Goal: Task Accomplishment & Management: Complete application form

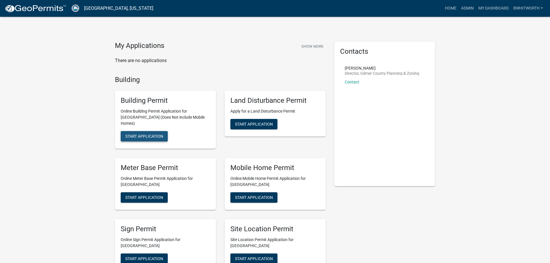
click at [148, 134] on span "Start Application" at bounding box center [144, 136] width 38 height 5
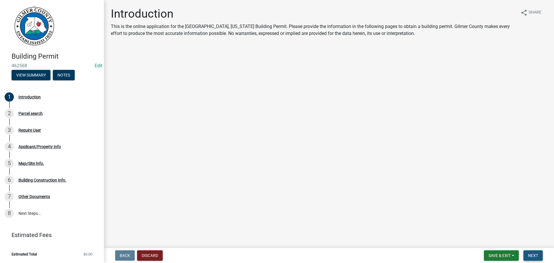
click at [533, 255] on span "Next" at bounding box center [533, 255] width 10 height 5
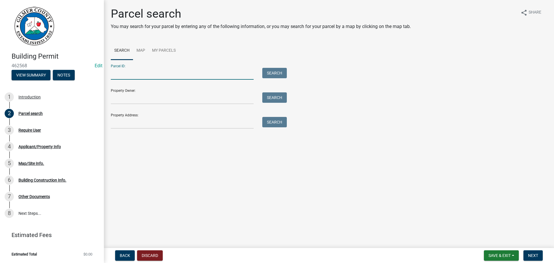
click at [120, 75] on input "Parcel ID:" at bounding box center [182, 74] width 143 height 12
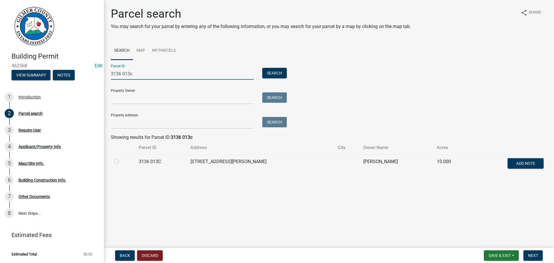
type input "3136 013c"
click at [121, 158] on label at bounding box center [121, 158] width 0 height 0
click at [121, 161] on 013C "radio" at bounding box center [123, 160] width 4 height 4
radio 013C "true"
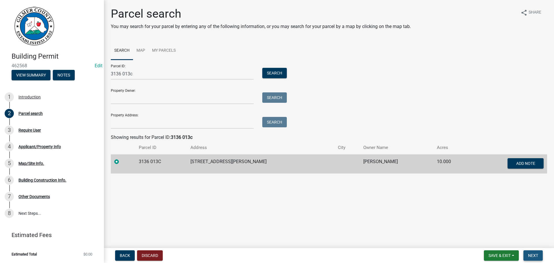
click at [530, 254] on span "Next" at bounding box center [533, 255] width 10 height 5
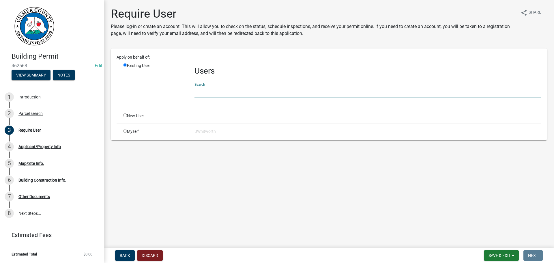
click at [215, 92] on input "text" at bounding box center [368, 92] width 347 height 12
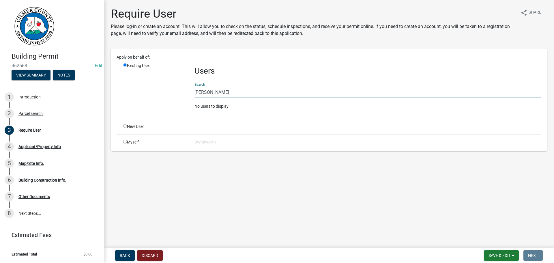
type input "[PERSON_NAME]"
click at [125, 126] on input "radio" at bounding box center [125, 126] width 4 height 4
radio input "true"
radio input "false"
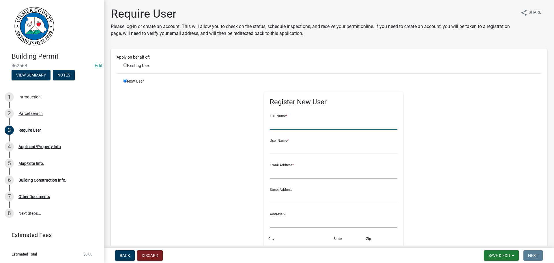
click at [282, 123] on input "text" at bounding box center [334, 124] width 128 height 12
click at [280, 122] on input "[PERSON_NAME]" at bounding box center [334, 124] width 128 height 12
type input "[PERSON_NAME]"
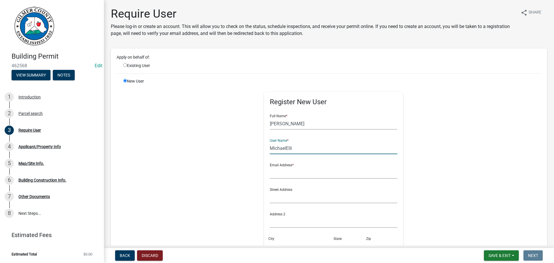
type input "MichaelEllis"
radio input "true"
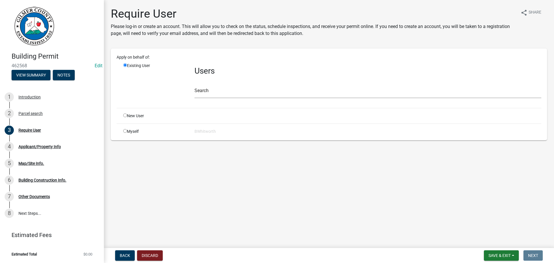
click at [126, 115] on input "radio" at bounding box center [125, 115] width 4 height 4
radio input "true"
radio input "false"
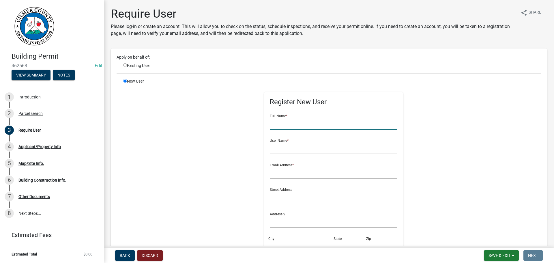
click at [291, 125] on input "text" at bounding box center [334, 124] width 128 height 12
type input "[PERSON_NAME]"
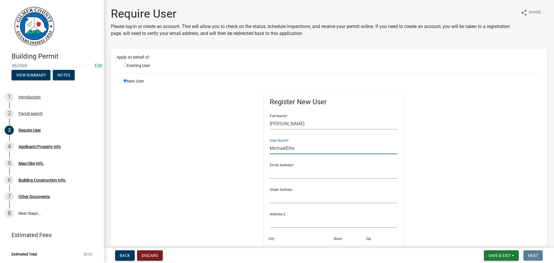
type input "MichaelEllis"
click at [293, 177] on input "text" at bounding box center [334, 173] width 128 height 12
type input "[EMAIL_ADDRESS][DOMAIN_NAME]"
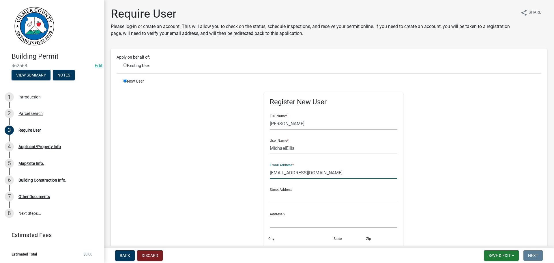
scroll to position [136, 0]
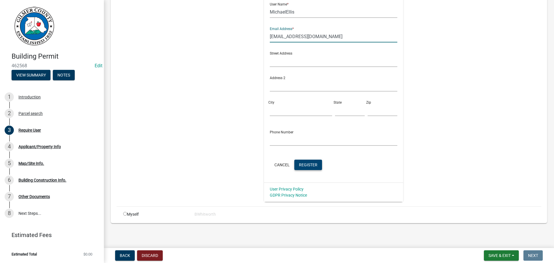
click at [308, 164] on span "Register" at bounding box center [308, 164] width 18 height 5
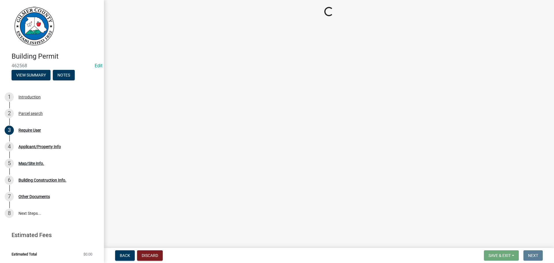
scroll to position [0, 0]
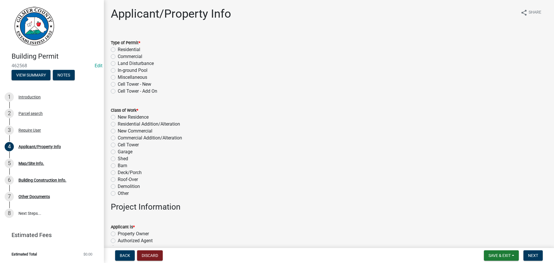
click at [118, 49] on label "Residential" at bounding box center [129, 49] width 23 height 7
click at [118, 49] on input "Residential" at bounding box center [120, 48] width 4 height 4
radio input "true"
click at [118, 123] on label "Residential Addition/Alteration" at bounding box center [149, 124] width 62 height 7
click at [118, 123] on input "Residential Addition/Alteration" at bounding box center [120, 123] width 4 height 4
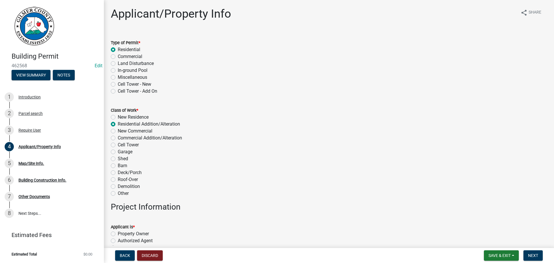
radio input "true"
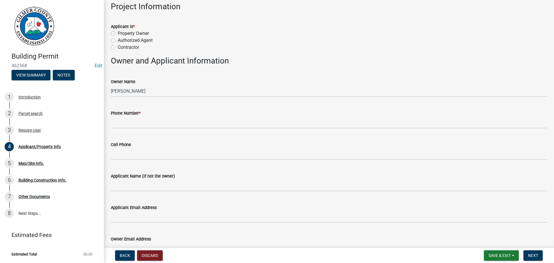
scroll to position [202, 0]
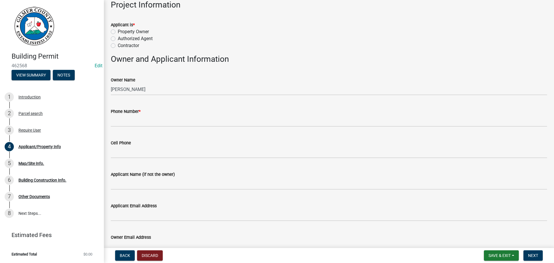
click at [118, 32] on label "Property Owner" at bounding box center [133, 31] width 31 height 7
click at [118, 32] on input "Property Owner" at bounding box center [120, 30] width 4 height 4
radio input "true"
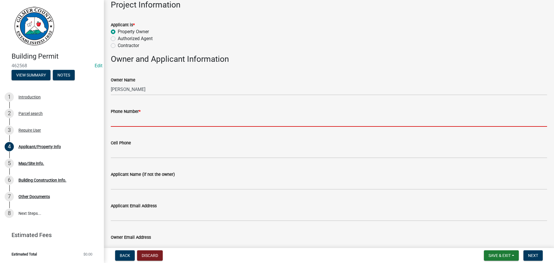
click at [124, 122] on input "Phone Number *" at bounding box center [329, 121] width 436 height 12
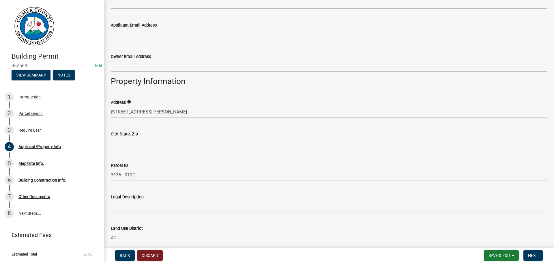
scroll to position [433, 0]
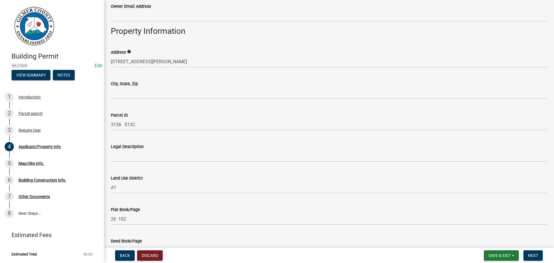
type input "[PHONE_NUMBER]"
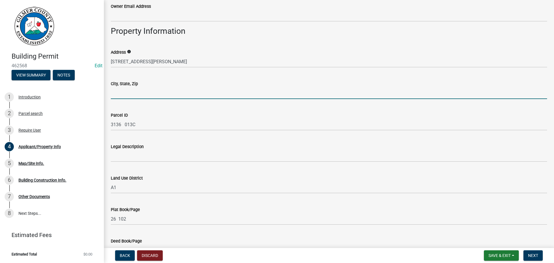
click at [143, 91] on input "City, State, Zip" at bounding box center [329, 93] width 436 height 12
type input "ELLIJAY GA 30536"
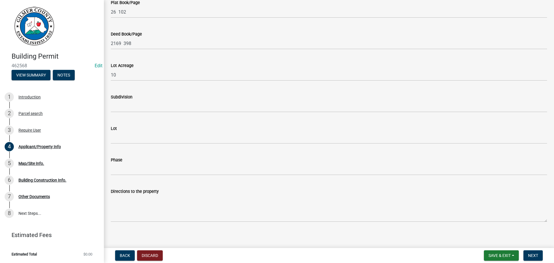
scroll to position [643, 0]
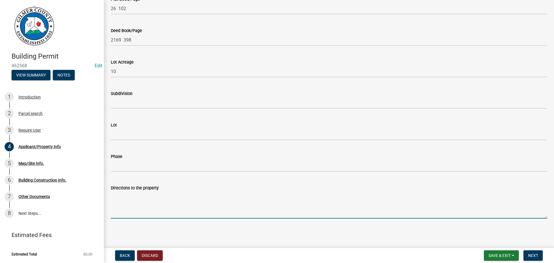
click at [137, 202] on textarea "Directions to the property" at bounding box center [329, 204] width 436 height 27
click at [267, 205] on textarea "Directions to the property" at bounding box center [329, 204] width 436 height 27
paste textarea "POLE COFFEE CIR - LT ON [PERSON_NAME] CREEK TRL - GO UP CONCRETE [GEOGRAPHIC_DA…"
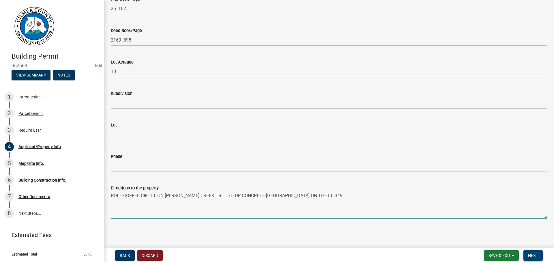
type textarea "POLE COFFEE CIR - LT ON [PERSON_NAME] CREEK TRL - GO UP CONCRETE [GEOGRAPHIC_DA…"
click at [536, 252] on button "Next" at bounding box center [533, 255] width 19 height 10
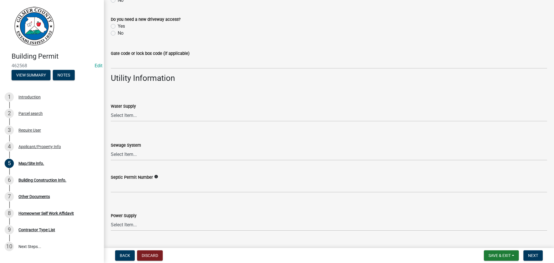
scroll to position [470, 0]
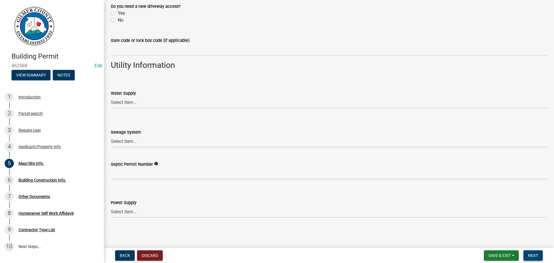
click at [535, 253] on span "Next" at bounding box center [533, 255] width 10 height 5
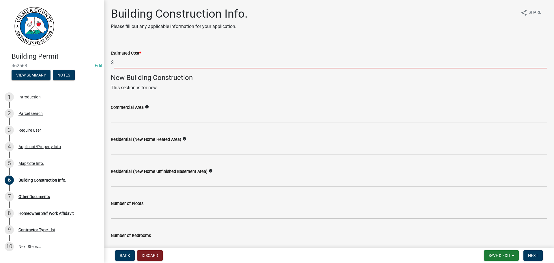
click at [139, 61] on input "text" at bounding box center [330, 63] width 433 height 12
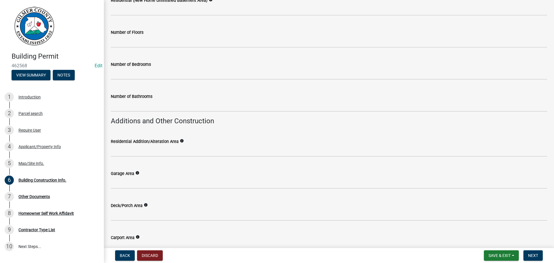
scroll to position [173, 0]
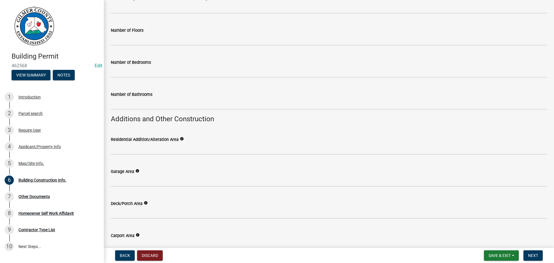
type input "165000"
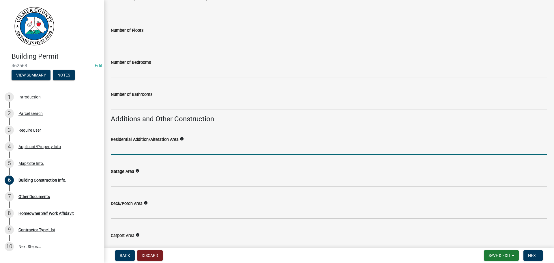
click at [137, 149] on input "text" at bounding box center [329, 149] width 436 height 12
type input "1150"
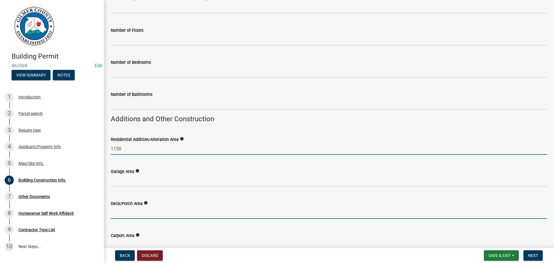
click at [139, 212] on input "text" at bounding box center [329, 213] width 436 height 12
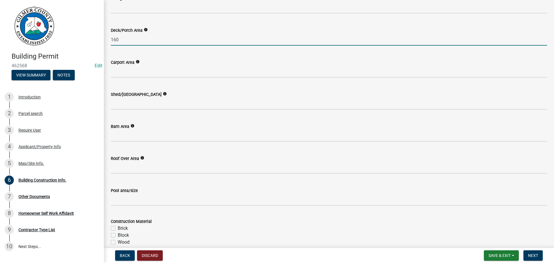
scroll to position [477, 0]
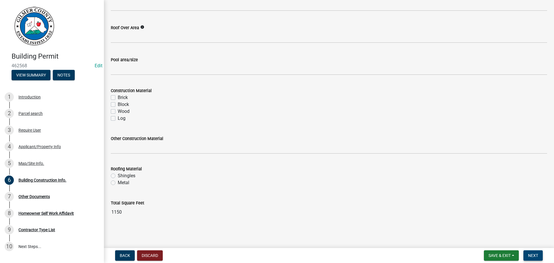
type input "160"
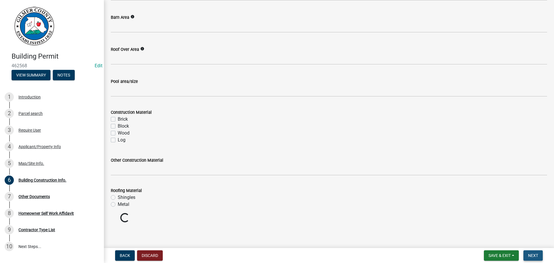
click at [534, 255] on span "Next" at bounding box center [533, 255] width 10 height 5
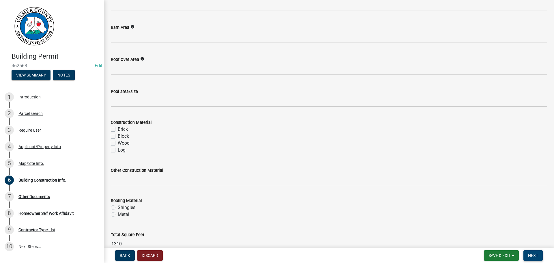
click at [530, 255] on span "Next" at bounding box center [533, 255] width 10 height 5
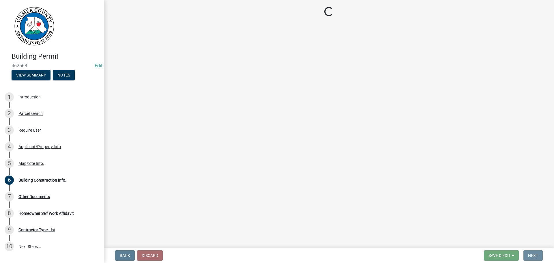
scroll to position [0, 0]
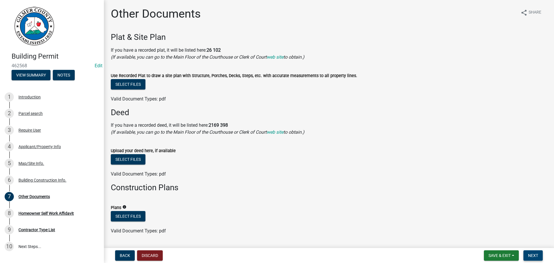
click at [530, 255] on span "Next" at bounding box center [533, 255] width 10 height 5
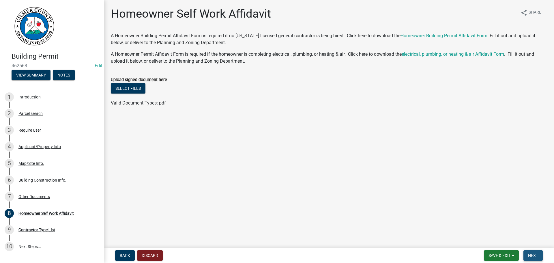
click at [530, 255] on span "Next" at bounding box center [533, 255] width 10 height 5
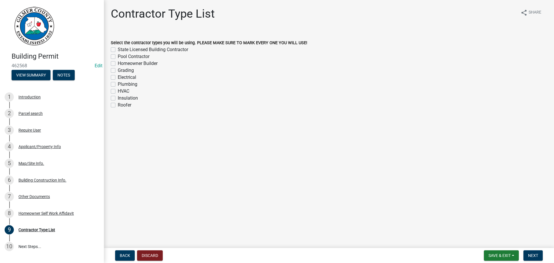
click at [113, 48] on div "State Licensed Building Contractor" at bounding box center [329, 49] width 436 height 7
click at [118, 50] on label "State Licensed Building Contractor" at bounding box center [153, 49] width 70 height 7
click at [118, 50] on input "State Licensed Building Contractor" at bounding box center [120, 48] width 4 height 4
checkbox input "true"
checkbox input "false"
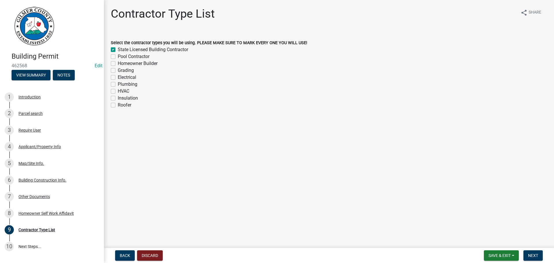
checkbox input "false"
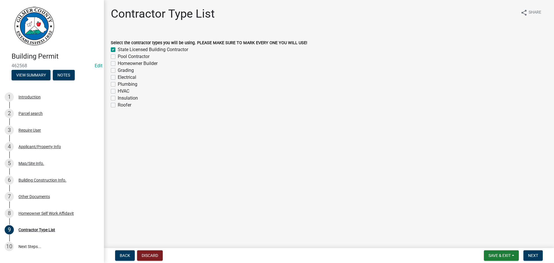
checkbox input "false"
click at [118, 68] on label "Grading" at bounding box center [126, 70] width 16 height 7
click at [118, 68] on input "Grading" at bounding box center [120, 69] width 4 height 4
checkbox input "true"
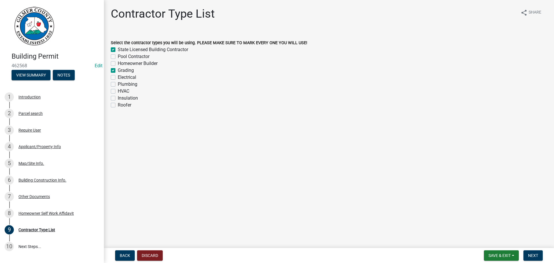
checkbox input "true"
checkbox input "false"
checkbox input "true"
checkbox input "false"
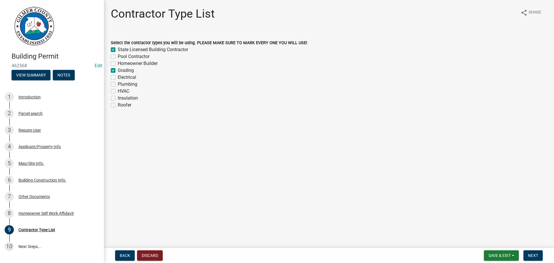
checkbox input "false"
click at [118, 77] on label "Electrical" at bounding box center [127, 77] width 18 height 7
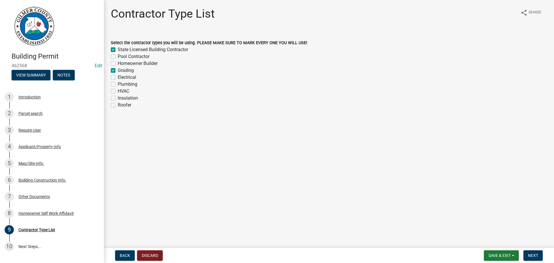
click at [118, 77] on input "Electrical" at bounding box center [120, 76] width 4 height 4
checkbox input "true"
checkbox input "false"
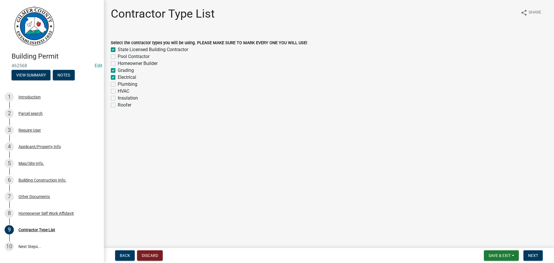
checkbox input "true"
checkbox input "false"
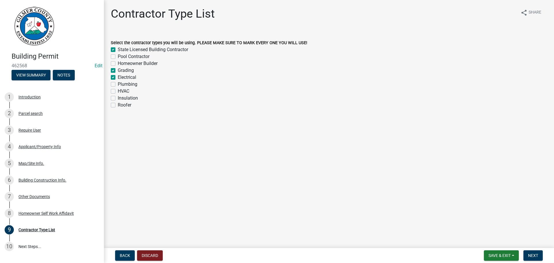
checkbox input "false"
click at [118, 85] on label "Plumbing" at bounding box center [128, 84] width 20 height 7
click at [118, 85] on input "Plumbing" at bounding box center [120, 83] width 4 height 4
checkbox input "true"
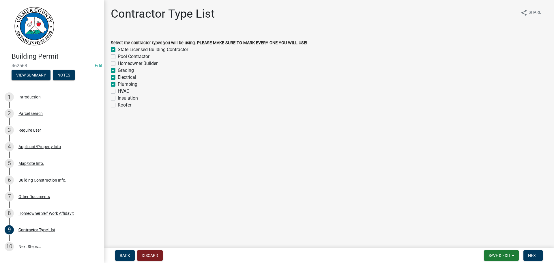
checkbox input "false"
checkbox input "true"
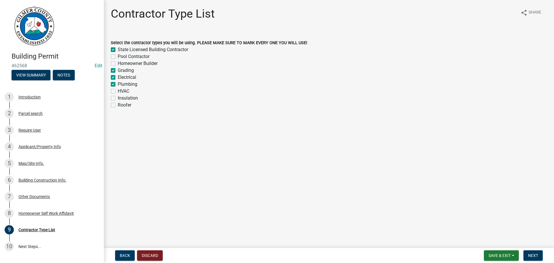
checkbox input "false"
click at [533, 254] on span "Next" at bounding box center [533, 255] width 10 height 5
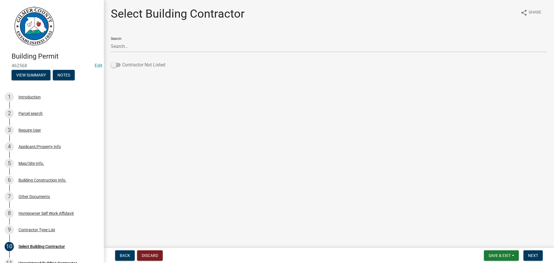
click at [114, 65] on span at bounding box center [116, 65] width 10 height 4
click at [122, 61] on input "Contractor Not Listed" at bounding box center [122, 61] width 0 height 0
click at [529, 253] on span "Next" at bounding box center [533, 255] width 10 height 5
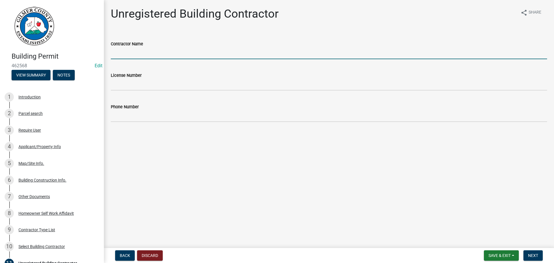
click at [140, 53] on input "Contractor Name" at bounding box center [329, 53] width 436 height 12
type input "[PERSON_NAME]"
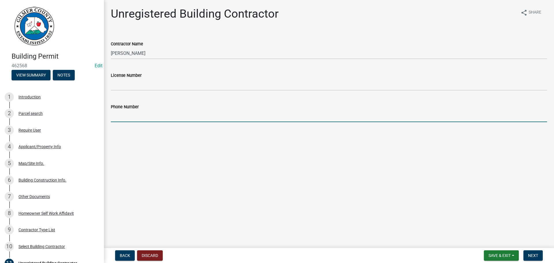
click at [139, 115] on input "Phone Number" at bounding box center [329, 116] width 436 height 12
type input "[PHONE_NUMBER]"
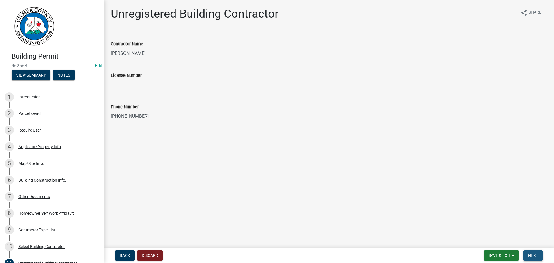
click at [536, 254] on span "Next" at bounding box center [533, 255] width 10 height 5
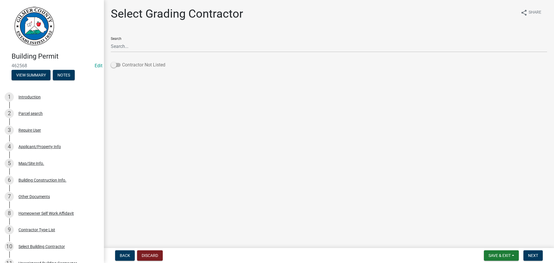
click at [113, 65] on span at bounding box center [116, 65] width 10 height 4
click at [122, 61] on input "Contractor Not Listed" at bounding box center [122, 61] width 0 height 0
click at [534, 254] on span "Next" at bounding box center [533, 255] width 10 height 5
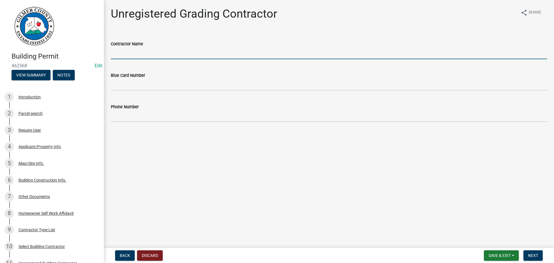
click at [123, 54] on input "Contractor Name" at bounding box center [329, 53] width 436 height 12
type input "[PERSON_NAME]"
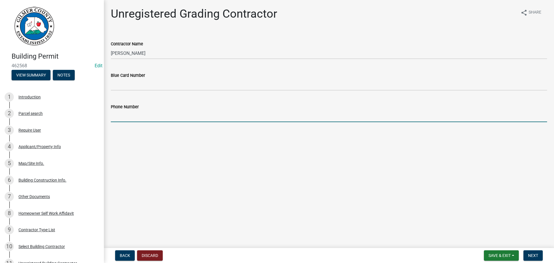
click at [150, 116] on input "Phone Number" at bounding box center [329, 116] width 436 height 12
type input "[PHONE_NUMBER]"
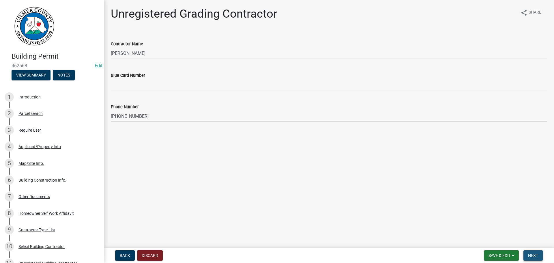
click at [535, 256] on span "Next" at bounding box center [533, 255] width 10 height 5
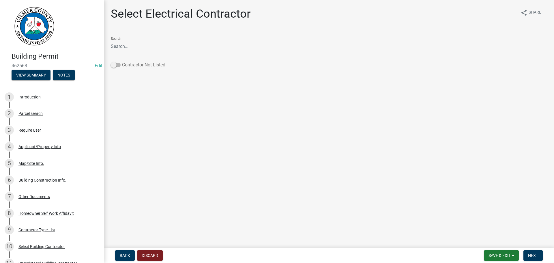
click at [112, 65] on span at bounding box center [116, 65] width 10 height 4
click at [122, 61] on input "Contractor Not Listed" at bounding box center [122, 61] width 0 height 0
click at [534, 253] on span "Next" at bounding box center [533, 255] width 10 height 5
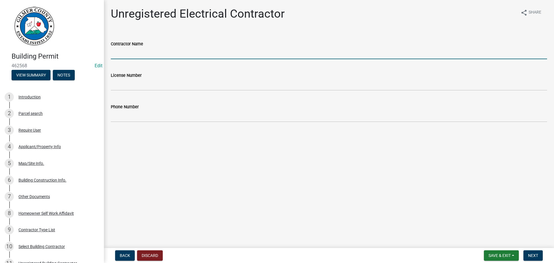
click at [129, 50] on input "Contractor Name" at bounding box center [329, 53] width 436 height 12
type input "DKT ELECTRIC"
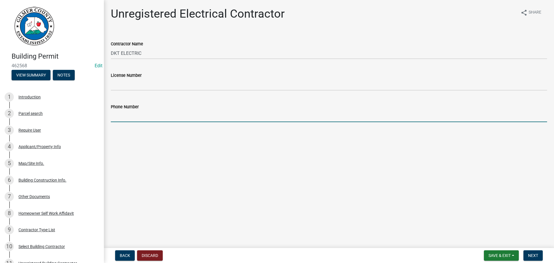
click at [141, 117] on input "Phone Number" at bounding box center [329, 116] width 436 height 12
type input "[PHONE_NUMBER]"
click at [130, 106] on label "Phone Number" at bounding box center [125, 107] width 28 height 4
click at [130, 110] on input "[PHONE_NUMBER]" at bounding box center [329, 116] width 436 height 12
click at [538, 256] on span "Next" at bounding box center [533, 255] width 10 height 5
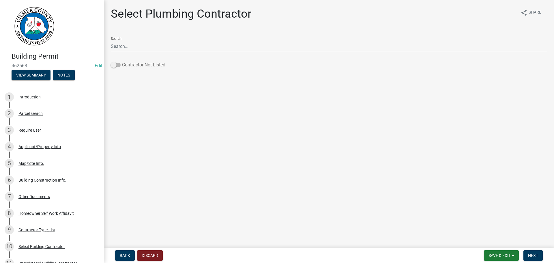
click at [114, 64] on span at bounding box center [116, 65] width 10 height 4
click at [122, 61] on input "Contractor Not Listed" at bounding box center [122, 61] width 0 height 0
click at [532, 255] on span "Next" at bounding box center [533, 255] width 10 height 5
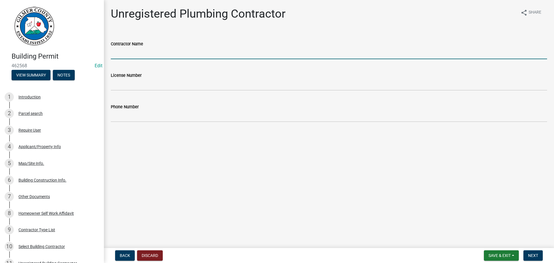
click at [147, 50] on input "Contractor Name" at bounding box center [329, 53] width 436 height 12
type input "[PERSON_NAME]"
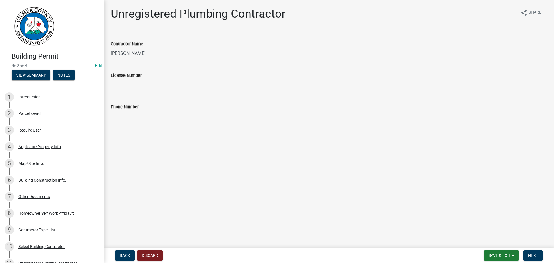
click at [144, 112] on input "Phone Number" at bounding box center [329, 116] width 436 height 12
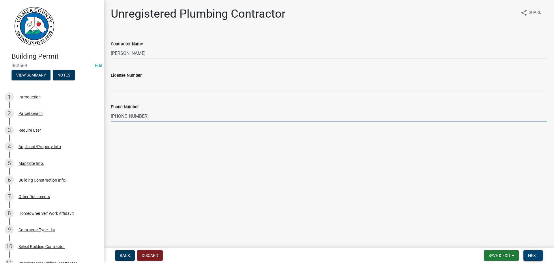
type input "[PHONE_NUMBER]"
click at [531, 254] on span "Next" at bounding box center [533, 255] width 10 height 5
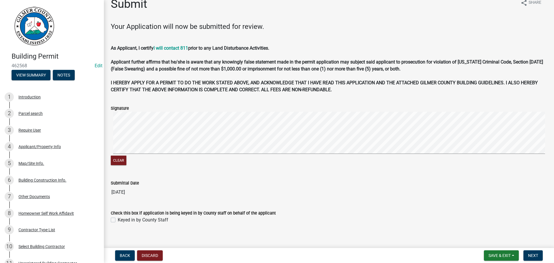
scroll to position [15, 0]
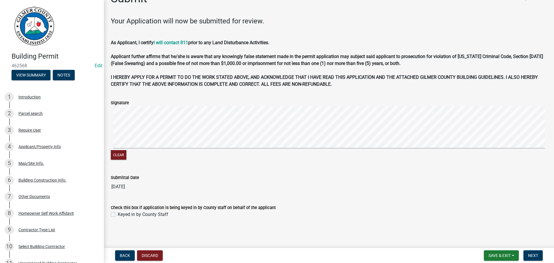
click at [118, 215] on label "Keyed in by County Staff" at bounding box center [143, 214] width 51 height 7
click at [118, 215] on input "Keyed in by County Staff" at bounding box center [120, 213] width 4 height 4
checkbox input "true"
click at [534, 253] on span "Next" at bounding box center [533, 255] width 10 height 5
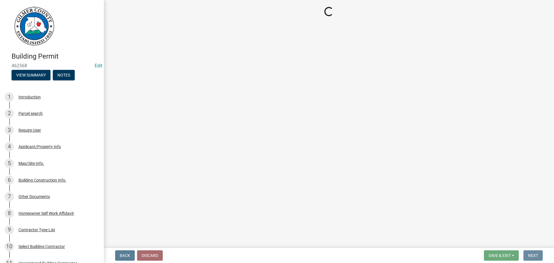
scroll to position [0, 0]
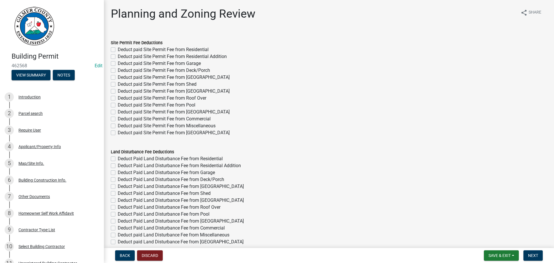
click at [118, 56] on label "Deduct paid Site Permit Fee from Residential Addition" at bounding box center [172, 56] width 109 height 7
click at [118, 56] on input "Deduct paid Site Permit Fee from Residential Addition" at bounding box center [120, 55] width 4 height 4
checkbox input "true"
checkbox input "false"
checkbox input "true"
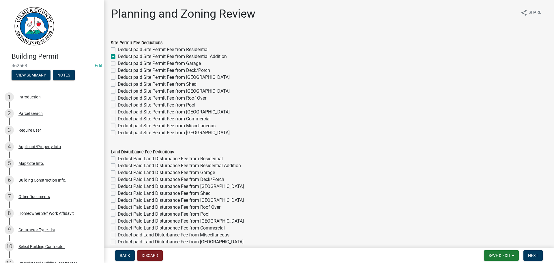
checkbox input "false"
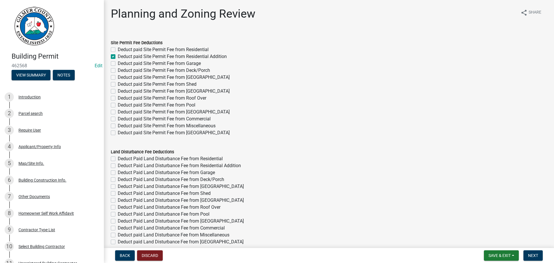
checkbox input "false"
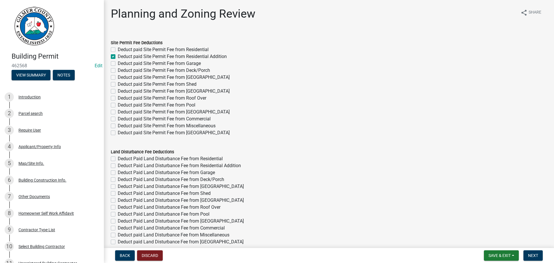
checkbox input "false"
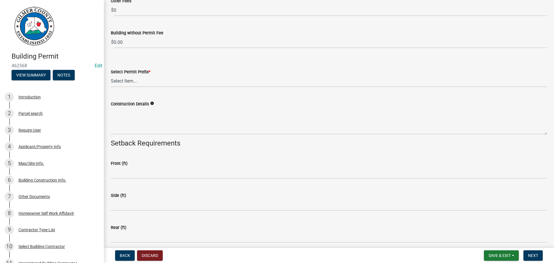
scroll to position [1153, 0]
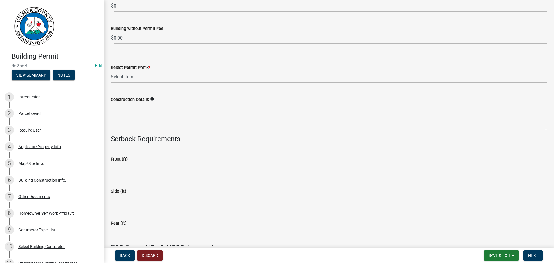
click at [123, 76] on select "Select Item... RES COMM MB LAND POOL MISC CELL TOWER - NEW CELL TOWER - ADD ON" at bounding box center [329, 77] width 436 height 12
click at [111, 71] on select "Select Item... RES COMM MB LAND POOL MISC CELL TOWER - NEW CELL TOWER - ADD ON" at bounding box center [329, 77] width 436 height 12
select select "b5c39336-92b9-49ce-a0a5-4e9e9babf743"
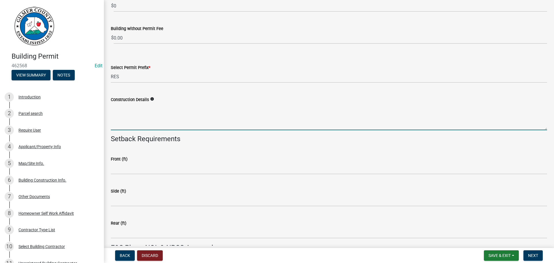
click at [130, 112] on textarea "Construction Details" at bounding box center [329, 116] width 436 height 27
type textarea "RESIDENTIAL ADDITION"
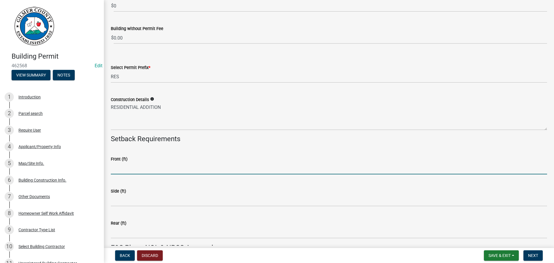
click at [149, 168] on input "text" at bounding box center [329, 168] width 436 height 12
type input "40"
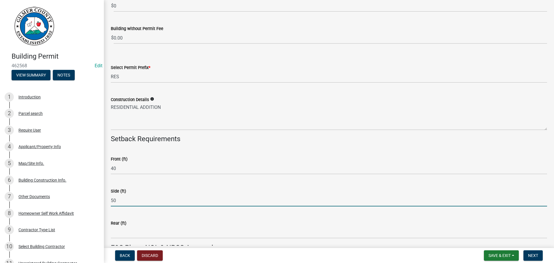
type input "50"
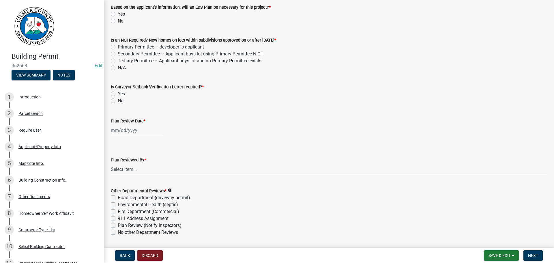
scroll to position [1384, 0]
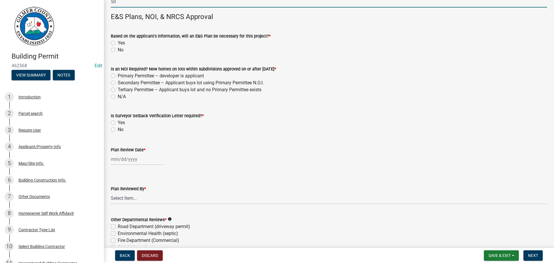
type input "50"
click at [118, 50] on label "No" at bounding box center [121, 49] width 6 height 7
click at [118, 50] on input "No" at bounding box center [120, 48] width 4 height 4
radio input "true"
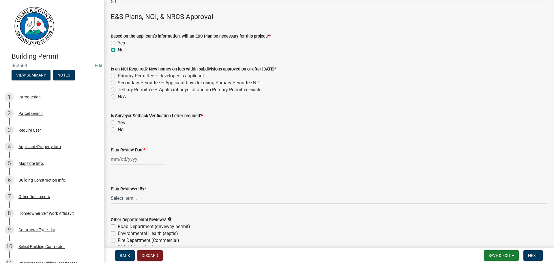
click at [118, 97] on label "N/A" at bounding box center [122, 96] width 8 height 7
click at [118, 97] on input "N/A" at bounding box center [120, 95] width 4 height 4
radio input "true"
click at [118, 131] on label "No" at bounding box center [121, 129] width 6 height 7
click at [118, 130] on input "No" at bounding box center [120, 128] width 4 height 4
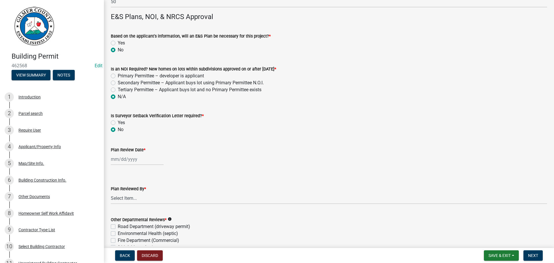
radio input "true"
click at [117, 158] on div at bounding box center [137, 159] width 53 height 12
select select "8"
select select "2025"
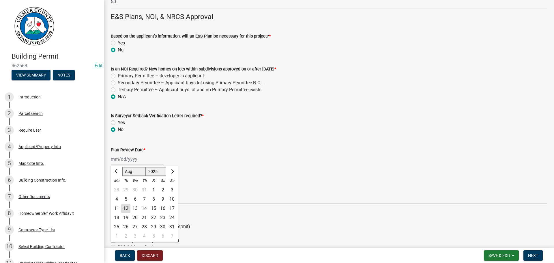
click at [126, 207] on div "12" at bounding box center [125, 208] width 9 height 9
type input "[DATE]"
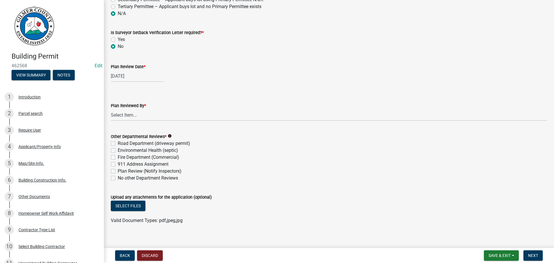
scroll to position [1473, 0]
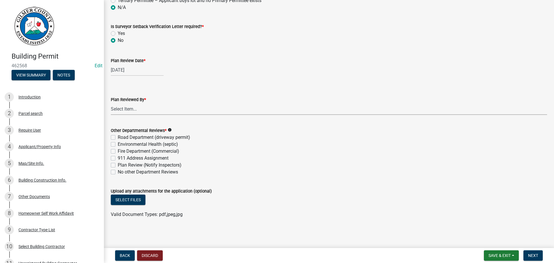
click at [130, 105] on select "Select Item... [PERSON_NAME] [PERSON_NAME] [PERSON_NAME] [PERSON_NAME] [PERSON_…" at bounding box center [329, 109] width 436 height 12
click at [111, 103] on select "Select Item... [PERSON_NAME] [PERSON_NAME] [PERSON_NAME] [PERSON_NAME] [PERSON_…" at bounding box center [329, 109] width 436 height 12
select select "f66b4cef-93c9-440c-84d8-a2c8d35cb7c1"
click at [110, 171] on div "Other Departmental Reviews * info Road Department (driveway permit) Environment…" at bounding box center [328, 147] width 445 height 55
click at [118, 171] on label "No other Department Reviews" at bounding box center [148, 172] width 60 height 7
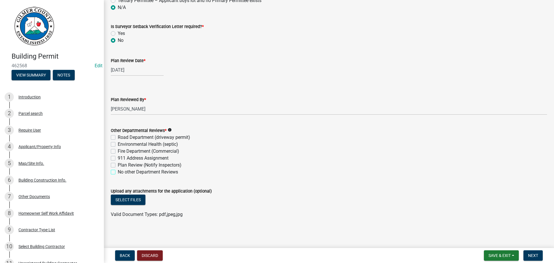
click at [118, 171] on input "No other Department Reviews" at bounding box center [120, 171] width 4 height 4
checkbox input "true"
checkbox input "false"
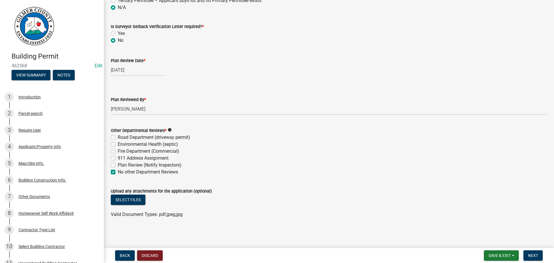
checkbox input "false"
checkbox input "true"
click at [119, 200] on button "Select files" at bounding box center [128, 200] width 35 height 10
click at [128, 199] on button "Select files" at bounding box center [128, 200] width 35 height 10
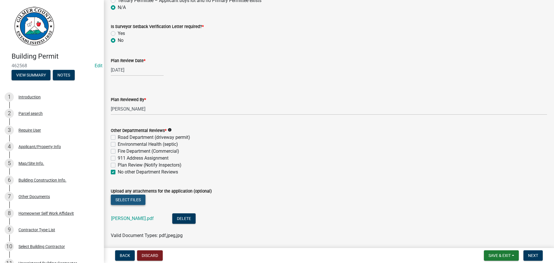
click at [123, 200] on button "Select files" at bounding box center [128, 200] width 35 height 10
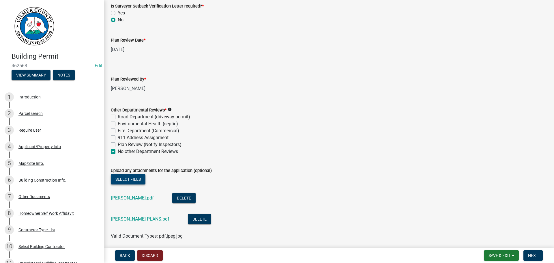
scroll to position [1515, 0]
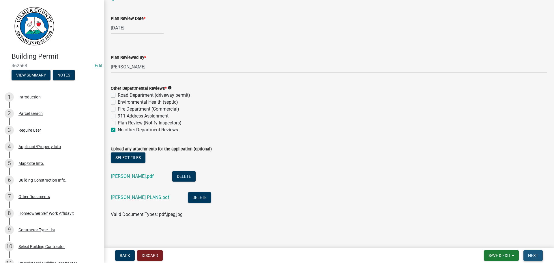
click at [531, 253] on button "Next" at bounding box center [533, 255] width 19 height 10
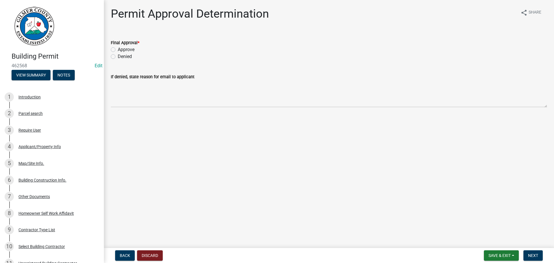
click at [118, 50] on label "Approve" at bounding box center [126, 49] width 17 height 7
click at [118, 50] on input "Approve" at bounding box center [120, 48] width 4 height 4
radio input "true"
click at [529, 255] on span "Next" at bounding box center [533, 255] width 10 height 5
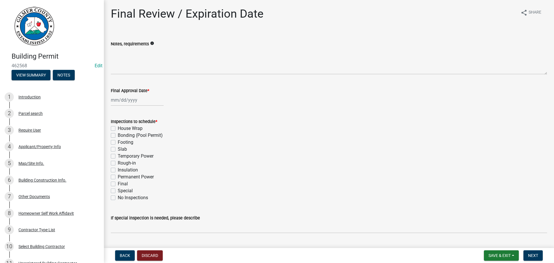
click at [120, 99] on div at bounding box center [137, 100] width 53 height 12
select select "8"
select select "2025"
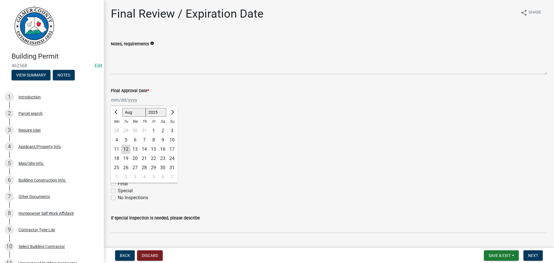
click at [124, 145] on div "12" at bounding box center [125, 149] width 9 height 9
type input "[DATE]"
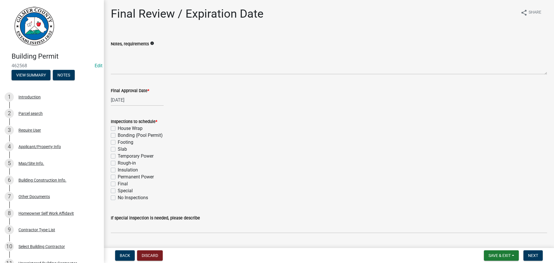
click at [118, 141] on label "Footing" at bounding box center [126, 142] width 16 height 7
click at [118, 141] on input "Footing" at bounding box center [120, 141] width 4 height 4
checkbox input "true"
checkbox input "false"
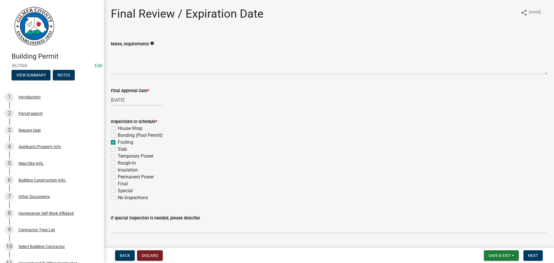
checkbox input "true"
checkbox input "false"
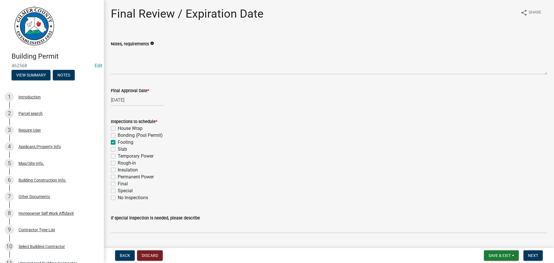
checkbox input "false"
click at [118, 163] on label "Rough-in" at bounding box center [127, 163] width 18 height 7
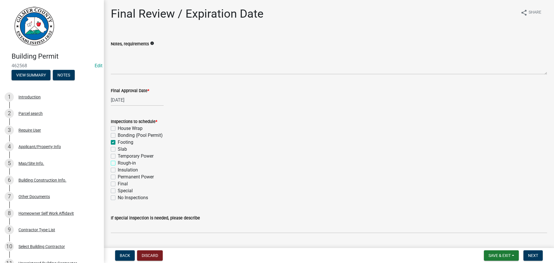
click at [118, 163] on input "Rough-in" at bounding box center [120, 162] width 4 height 4
checkbox input "true"
checkbox input "false"
checkbox input "true"
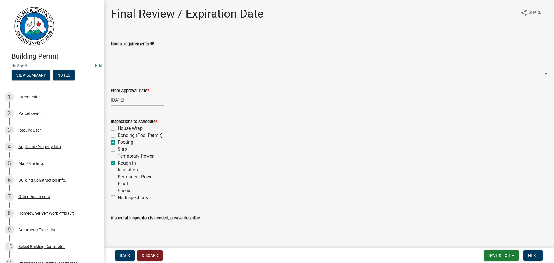
checkbox input "false"
checkbox input "true"
checkbox input "false"
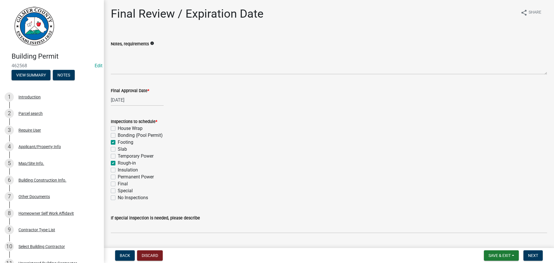
checkbox input "false"
click at [118, 184] on label "Final" at bounding box center [123, 183] width 10 height 7
click at [118, 184] on input "Final" at bounding box center [120, 182] width 4 height 4
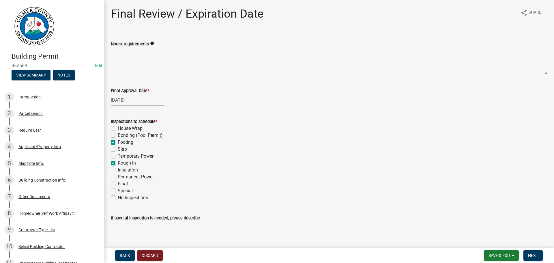
checkbox input "true"
checkbox input "false"
checkbox input "true"
checkbox input "false"
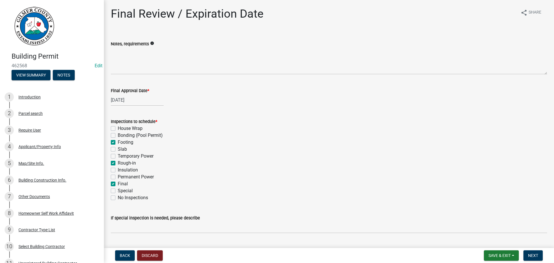
checkbox input "false"
checkbox input "true"
checkbox input "false"
checkbox input "true"
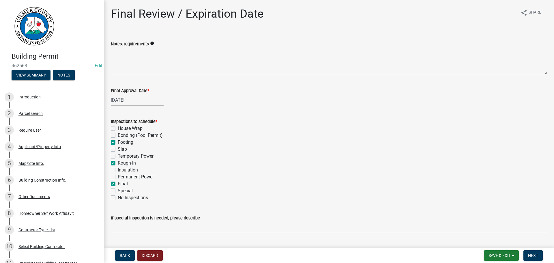
checkbox input "false"
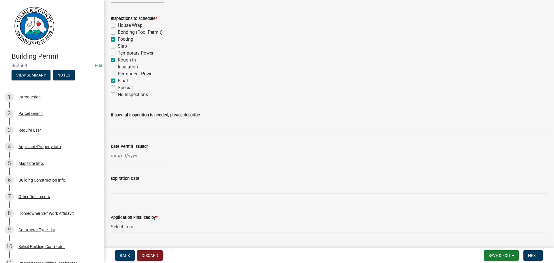
scroll to position [118, 0]
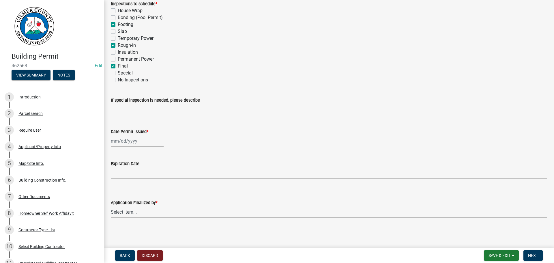
click at [121, 143] on div at bounding box center [137, 141] width 53 height 12
select select "8"
select select "2025"
click at [125, 189] on div "12" at bounding box center [125, 190] width 9 height 9
type input "[DATE]"
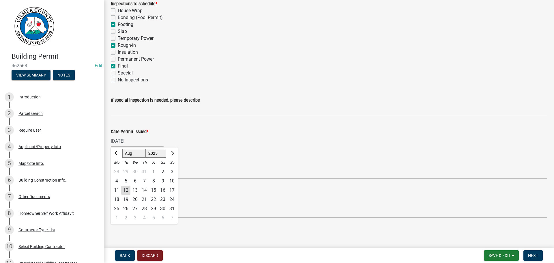
scroll to position [96, 0]
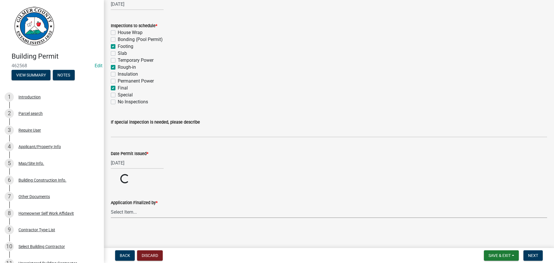
click at [118, 212] on select "Select Item... [PERSON_NAME] [PERSON_NAME] [PERSON_NAME] [PERSON_NAME] [PERSON_…" at bounding box center [329, 212] width 436 height 12
click at [111, 228] on select "Select Item... [PERSON_NAME] [PERSON_NAME] [PERSON_NAME] [PERSON_NAME] [PERSON_…" at bounding box center [329, 234] width 436 height 12
select select "f66b4cef-93c9-440c-84d8-a2c8d35cb7c1"
click at [530, 254] on span "Next" at bounding box center [533, 255] width 10 height 5
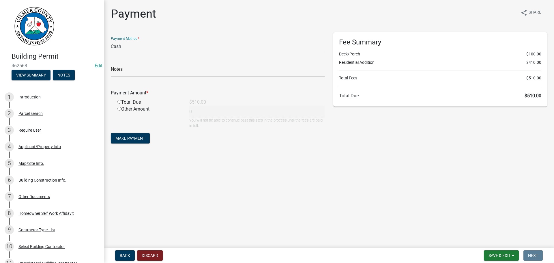
click at [134, 48] on select "Credit Card POS Check Cash" at bounding box center [218, 46] width 214 height 12
select select "1: 0"
click at [111, 40] on select "Credit Card POS Check Cash" at bounding box center [218, 46] width 214 height 12
click at [133, 73] on input "text" at bounding box center [218, 71] width 214 height 12
type input "743"
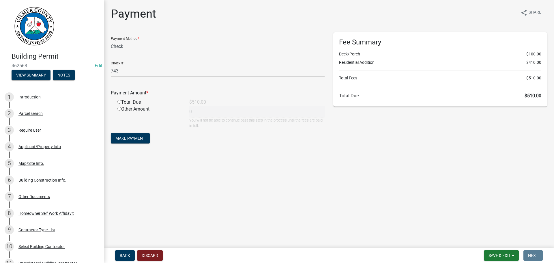
click at [119, 104] on div "Total Due" at bounding box center [149, 102] width 72 height 7
click at [119, 102] on input "radio" at bounding box center [119, 102] width 4 height 4
radio input "true"
type input "510"
click at [127, 139] on span "Make Payment" at bounding box center [130, 138] width 30 height 5
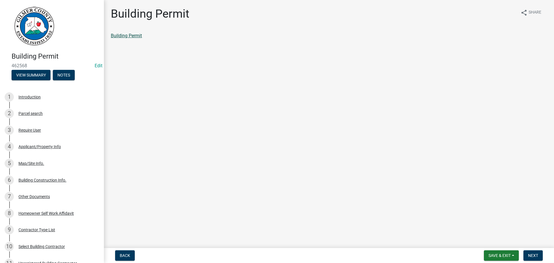
click at [130, 36] on link "Building Permit" at bounding box center [126, 35] width 31 height 5
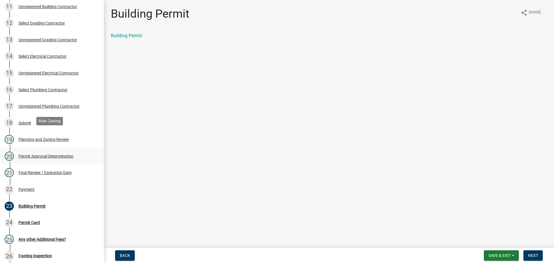
scroll to position [260, 0]
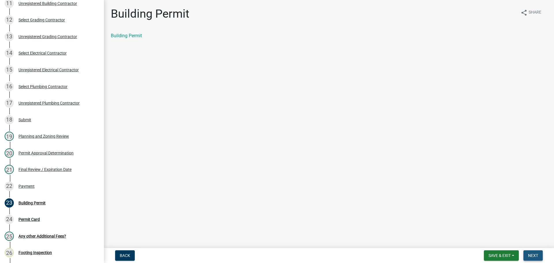
click at [530, 255] on span "Next" at bounding box center [533, 255] width 10 height 5
click at [130, 35] on link "Permit Card" at bounding box center [123, 35] width 24 height 5
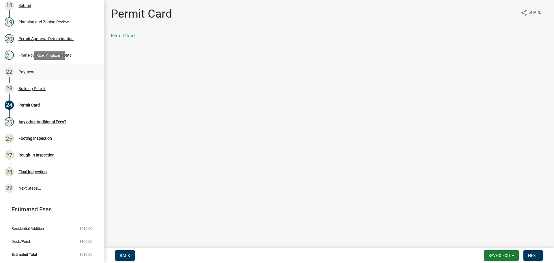
scroll to position [374, 0]
click at [22, 72] on div "Payment" at bounding box center [26, 72] width 16 height 4
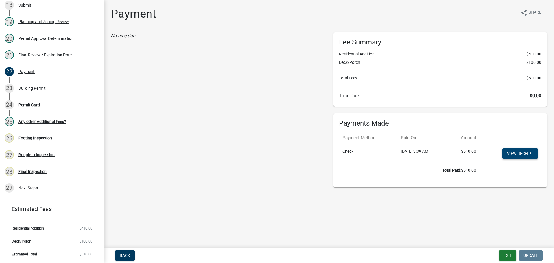
click at [514, 153] on link "View receipt" at bounding box center [519, 153] width 35 height 10
click at [25, 103] on div "Permit Card" at bounding box center [28, 105] width 21 height 4
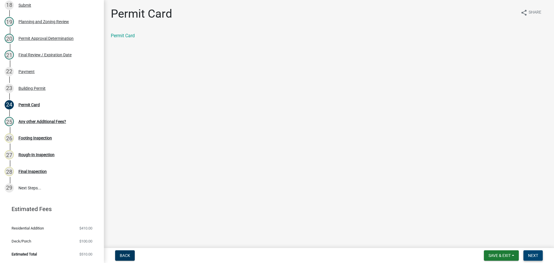
click at [531, 251] on button "Next" at bounding box center [533, 255] width 19 height 10
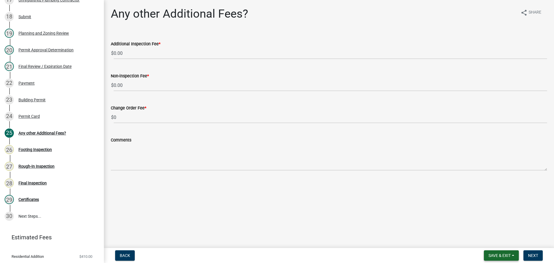
scroll to position [403, 0]
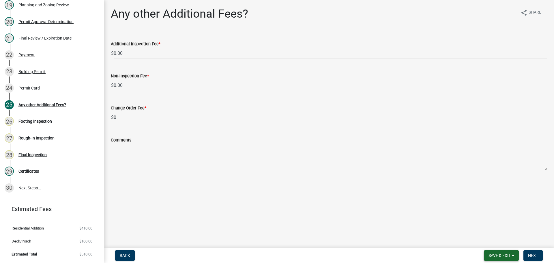
click at [489, 258] on span "Save & Exit" at bounding box center [500, 255] width 22 height 5
click at [488, 244] on button "Save & Exit" at bounding box center [496, 240] width 46 height 14
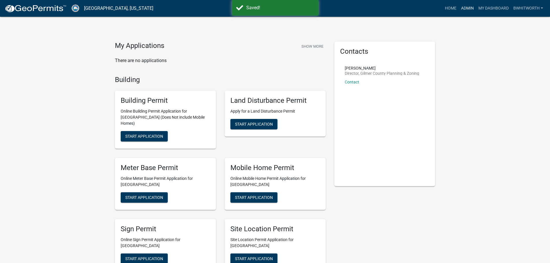
click at [466, 6] on link "Admin" at bounding box center [467, 8] width 17 height 11
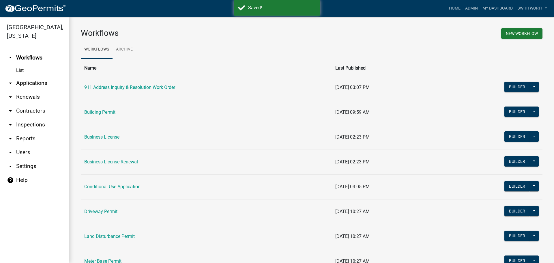
click at [33, 83] on link "arrow_drop_down Applications" at bounding box center [34, 83] width 69 height 14
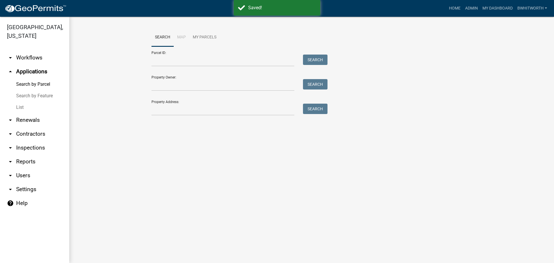
click at [18, 106] on link "List" at bounding box center [34, 108] width 69 height 12
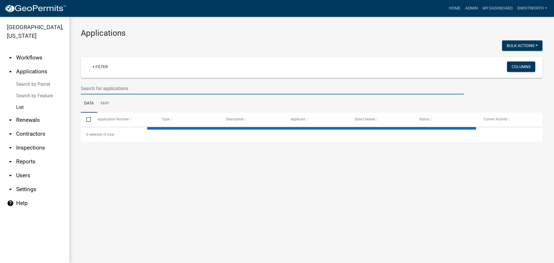
click at [134, 88] on input "text" at bounding box center [272, 89] width 383 height 12
select select "3: 100"
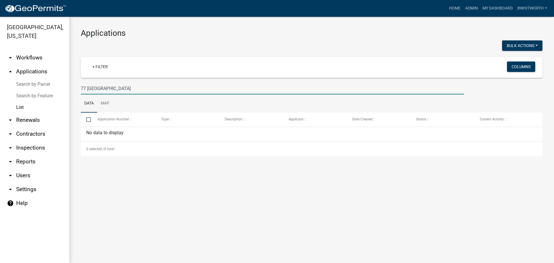
click at [18, 106] on link "List" at bounding box center [34, 108] width 69 height 12
click at [17, 106] on link "List" at bounding box center [34, 108] width 69 height 12
click at [106, 87] on input "77 [GEOGRAPHIC_DATA]" at bounding box center [272, 89] width 383 height 12
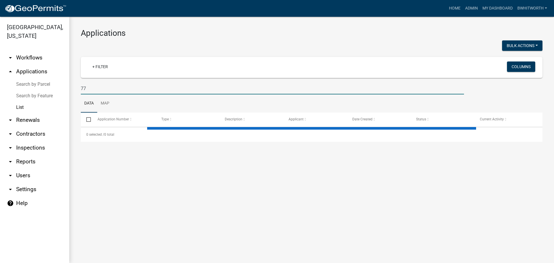
type input "7"
select select "3: 100"
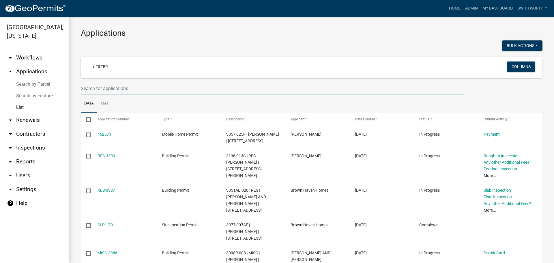
click at [24, 93] on link "Search by Feature" at bounding box center [34, 96] width 69 height 12
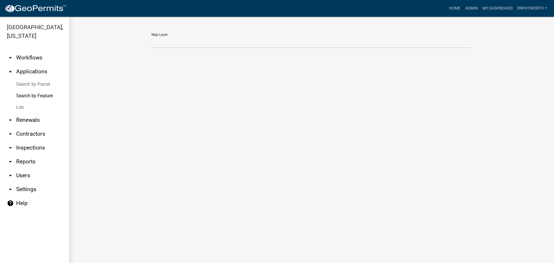
click at [19, 109] on link "List" at bounding box center [34, 108] width 69 height 12
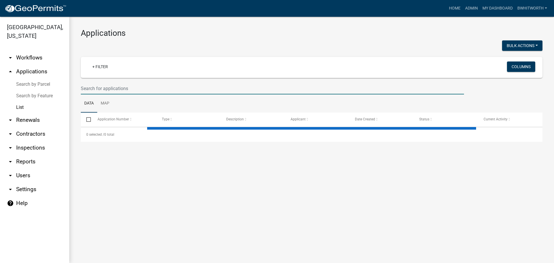
click at [111, 90] on input "text" at bounding box center [272, 89] width 383 height 12
select select "3: 100"
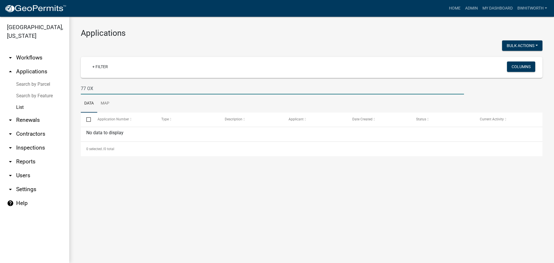
type input "77 OX"
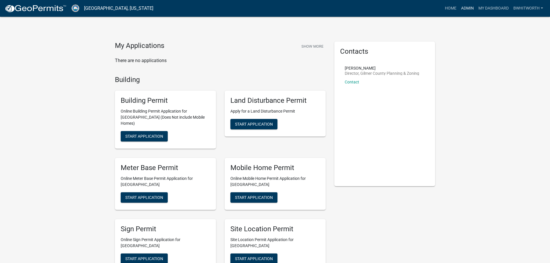
click at [465, 8] on link "Admin" at bounding box center [467, 8] width 17 height 11
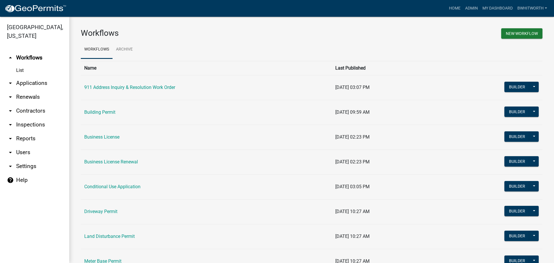
click at [32, 84] on link "arrow_drop_down Applications" at bounding box center [34, 83] width 69 height 14
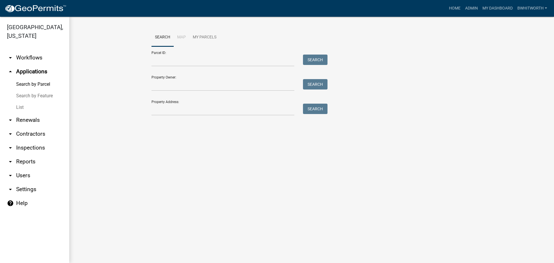
click at [20, 107] on link "List" at bounding box center [34, 108] width 69 height 12
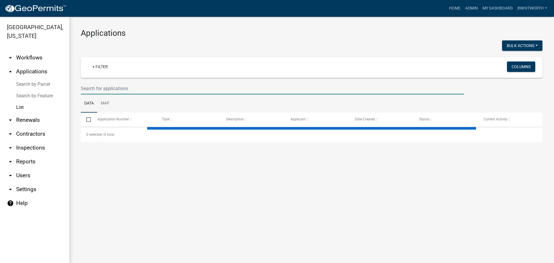
click at [142, 87] on input "text" at bounding box center [272, 89] width 383 height 12
type input "1694"
select select "3: 100"
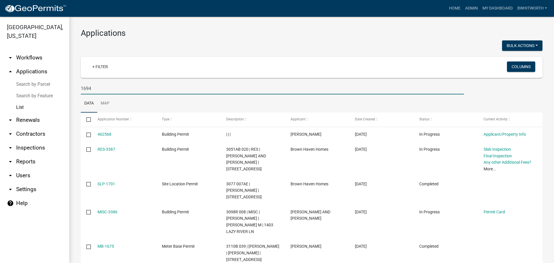
type input "1694"
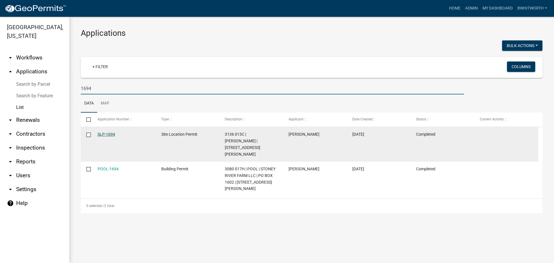
click at [111, 134] on link "SLP-1694" at bounding box center [107, 134] width 18 height 5
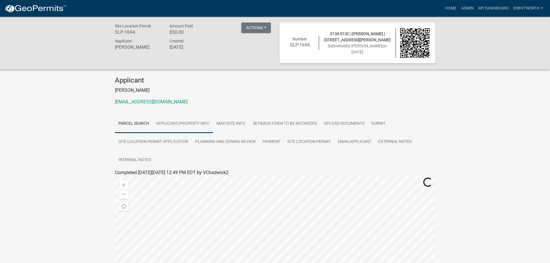
click at [188, 122] on link "Applicant/Property Info" at bounding box center [183, 124] width 60 height 18
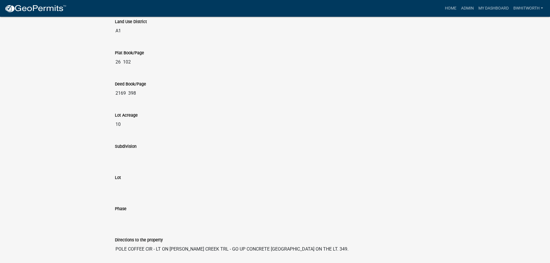
scroll to position [690, 0]
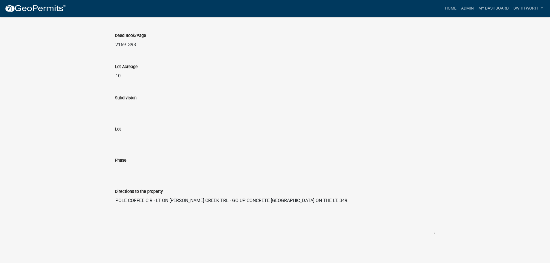
drag, startPoint x: 115, startPoint y: 200, endPoint x: 357, endPoint y: 210, distance: 241.7
click at [357, 210] on textarea "POLE COFFEE CIR - LT ON [PERSON_NAME] CREEK TRL - GO UP CONCRETE [GEOGRAPHIC_DA…" at bounding box center [275, 214] width 320 height 39
